Goal: Task Accomplishment & Management: Use online tool/utility

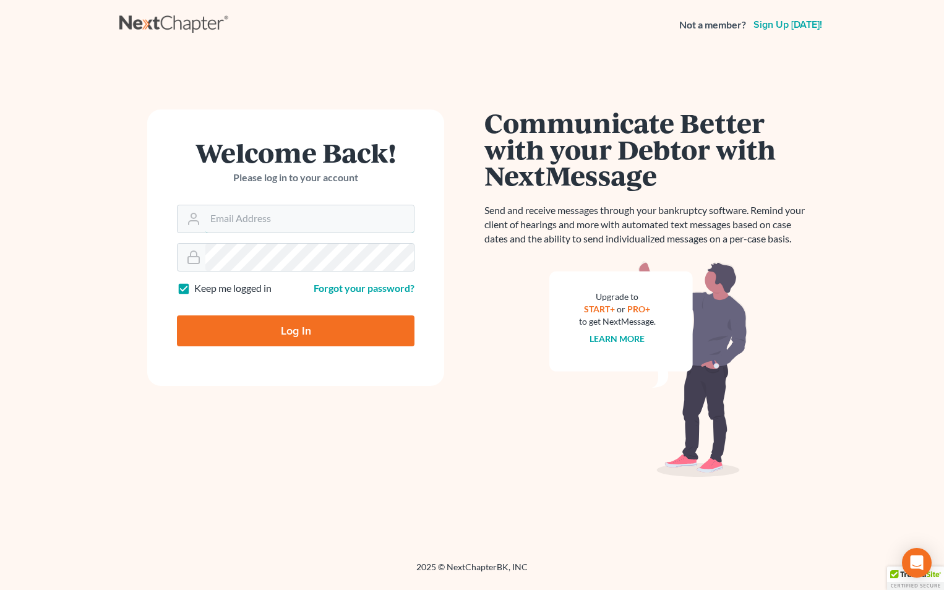
type input "[EMAIL_ADDRESS][DOMAIN_NAME]"
click at [321, 322] on input "Log In" at bounding box center [296, 331] width 238 height 31
type input "Thinking..."
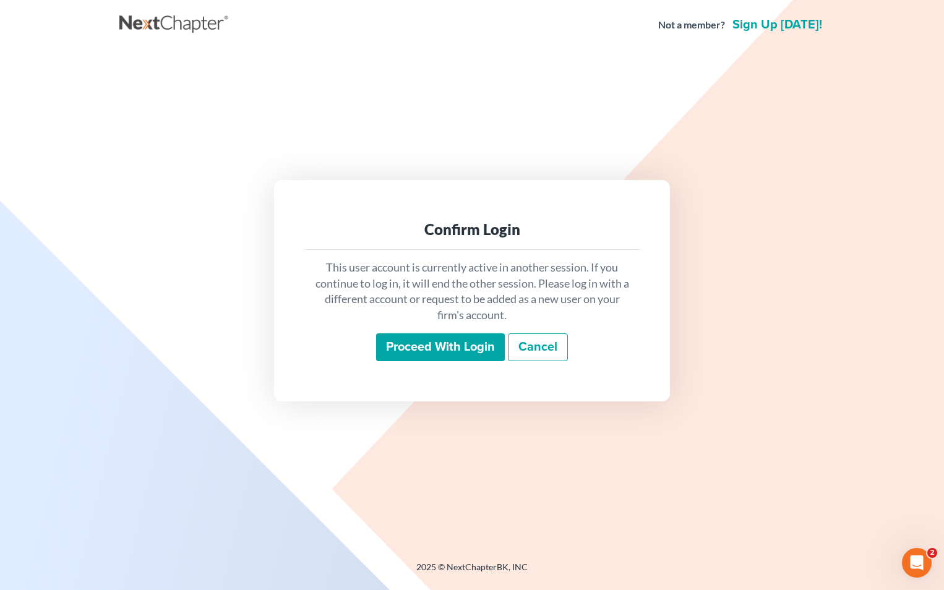
click at [415, 349] on input "Proceed with login" at bounding box center [440, 347] width 129 height 28
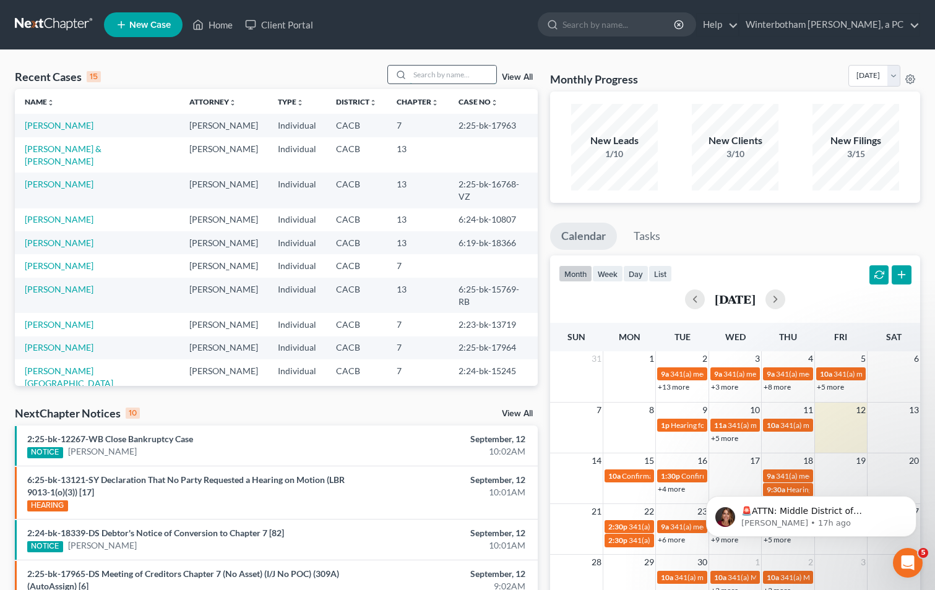
click at [447, 67] on input "search" at bounding box center [453, 75] width 87 height 18
type input "cory"
